Goal: Complete application form

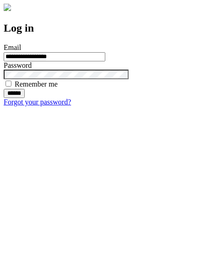
type input "**********"
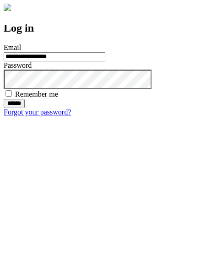
click at [25, 108] on input "******" at bounding box center [14, 103] width 21 height 9
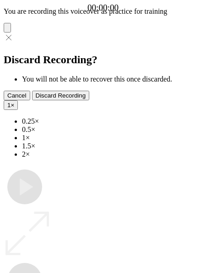
type input "**********"
